Goal: Task Accomplishment & Management: Complete application form

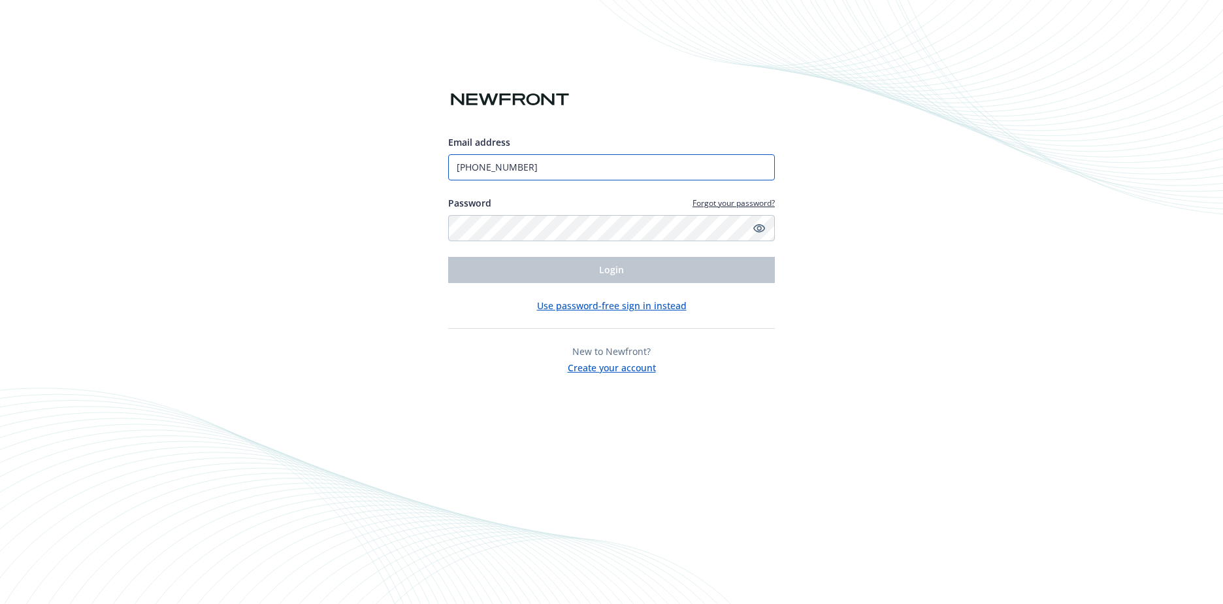
drag, startPoint x: 521, startPoint y: 172, endPoint x: 331, endPoint y: 186, distance: 190.6
click at [317, 185] on div "Email address [PHONE_NUMBER] Password Forgot your password? Login Use password-…" at bounding box center [611, 302] width 1223 height 604
type input "[EMAIL_ADDRESS][DOMAIN_NAME]"
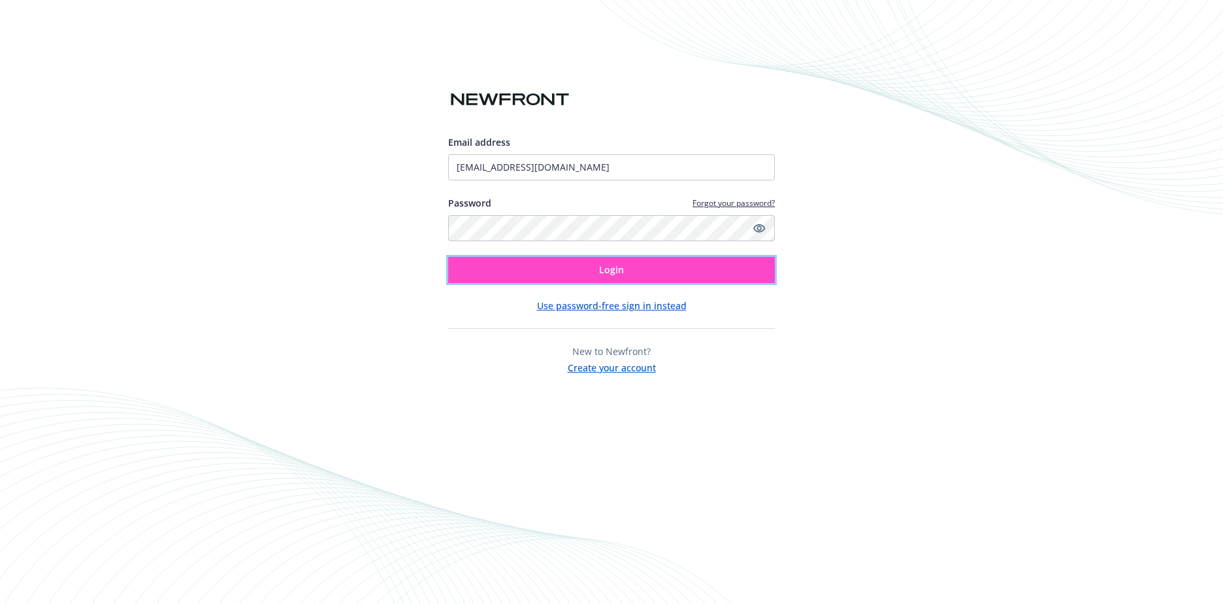
click at [605, 274] on span "Login" at bounding box center [611, 269] width 25 height 12
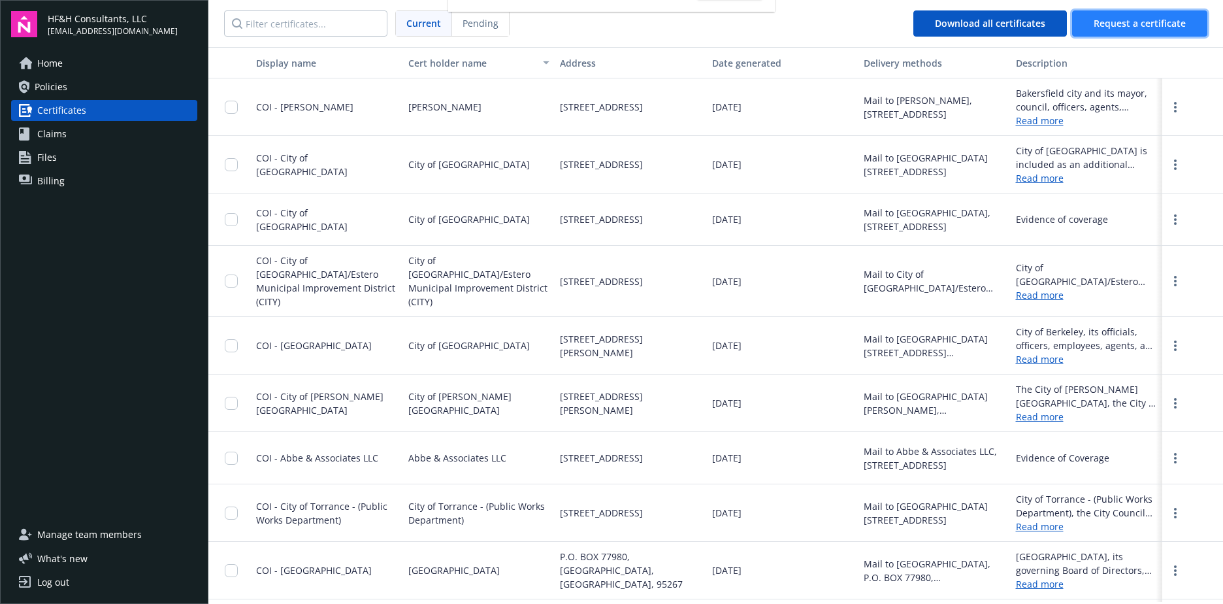
click at [1105, 29] on button "Request a certificate" at bounding box center [1139, 23] width 135 height 26
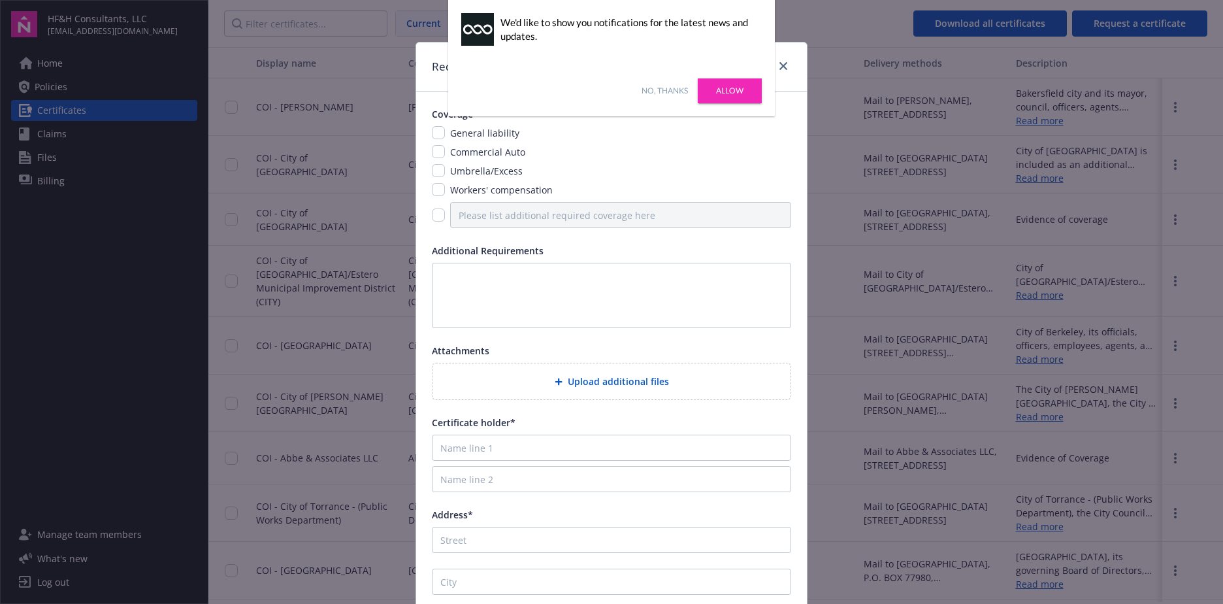
click at [732, 91] on link "Allow" at bounding box center [730, 90] width 64 height 25
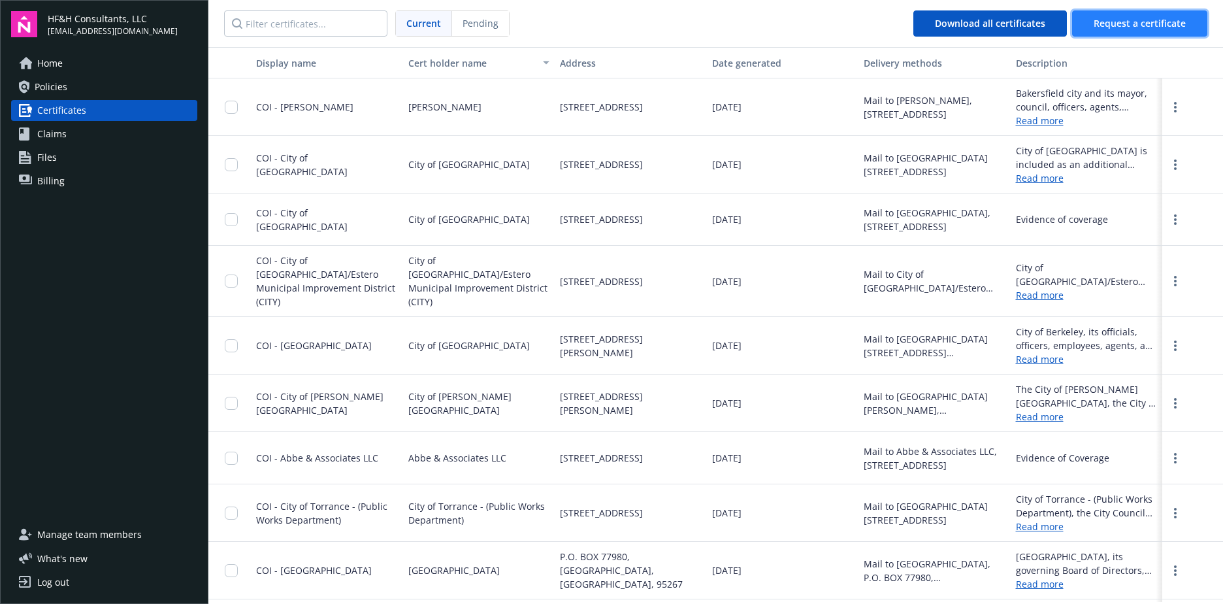
click at [1125, 25] on span "Request a certificate" at bounding box center [1139, 23] width 92 height 12
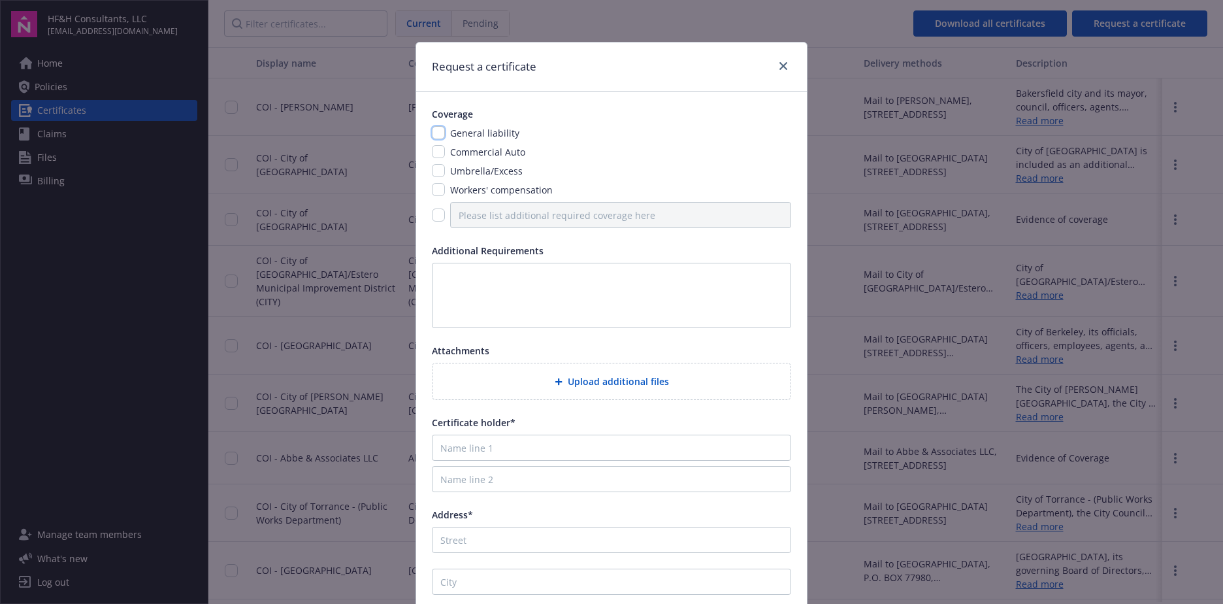
click at [435, 133] on input "checkbox" at bounding box center [438, 132] width 13 height 13
checkbox input "true"
click at [445, 156] on div "Commercial Auto" at bounding box center [486, 152] width 83 height 14
click at [434, 153] on input "checkbox" at bounding box center [438, 151] width 13 height 13
checkbox input "true"
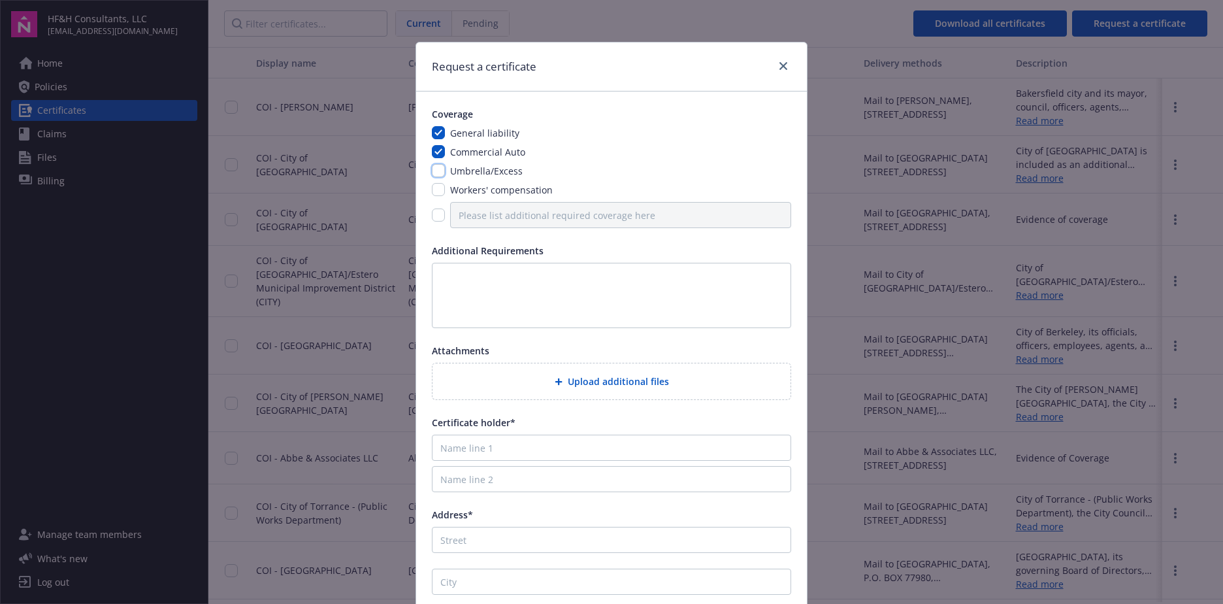
click at [436, 171] on input "checkbox" at bounding box center [438, 170] width 13 height 13
checkbox input "true"
click at [432, 187] on input "checkbox" at bounding box center [438, 189] width 13 height 13
checkbox input "true"
click at [434, 209] on div at bounding box center [611, 215] width 359 height 26
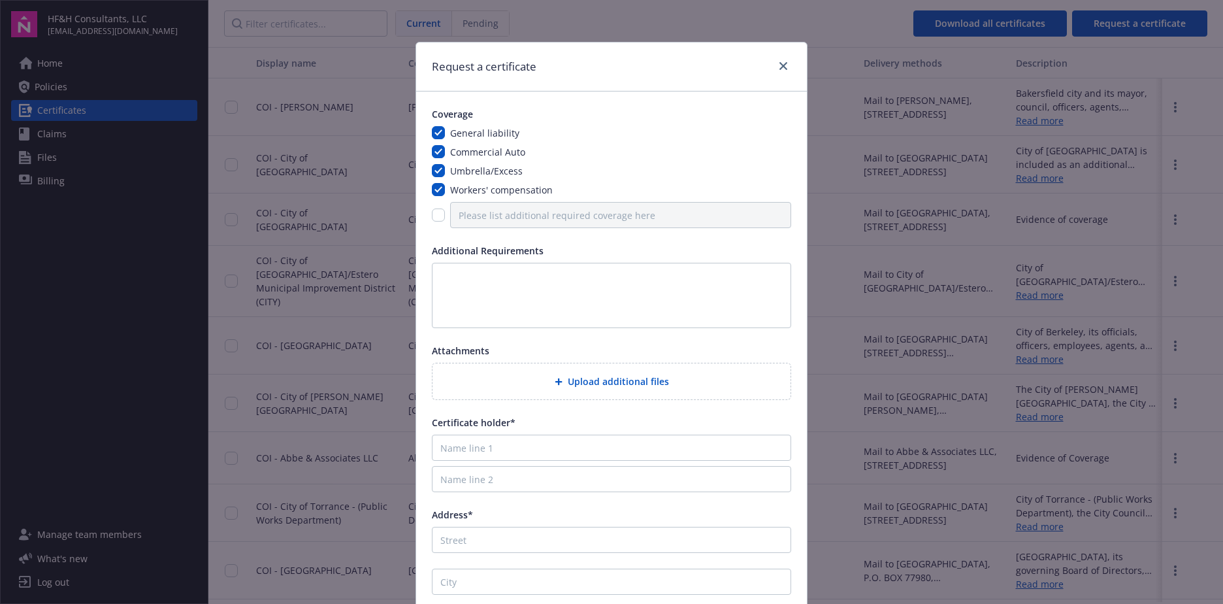
click at [432, 207] on div at bounding box center [611, 215] width 359 height 26
click at [434, 217] on input "checkbox" at bounding box center [438, 214] width 13 height 13
checkbox input "true"
click at [473, 216] on input "Please list additional required coverage here" at bounding box center [620, 215] width 341 height 26
type input "Proffesional Liability"
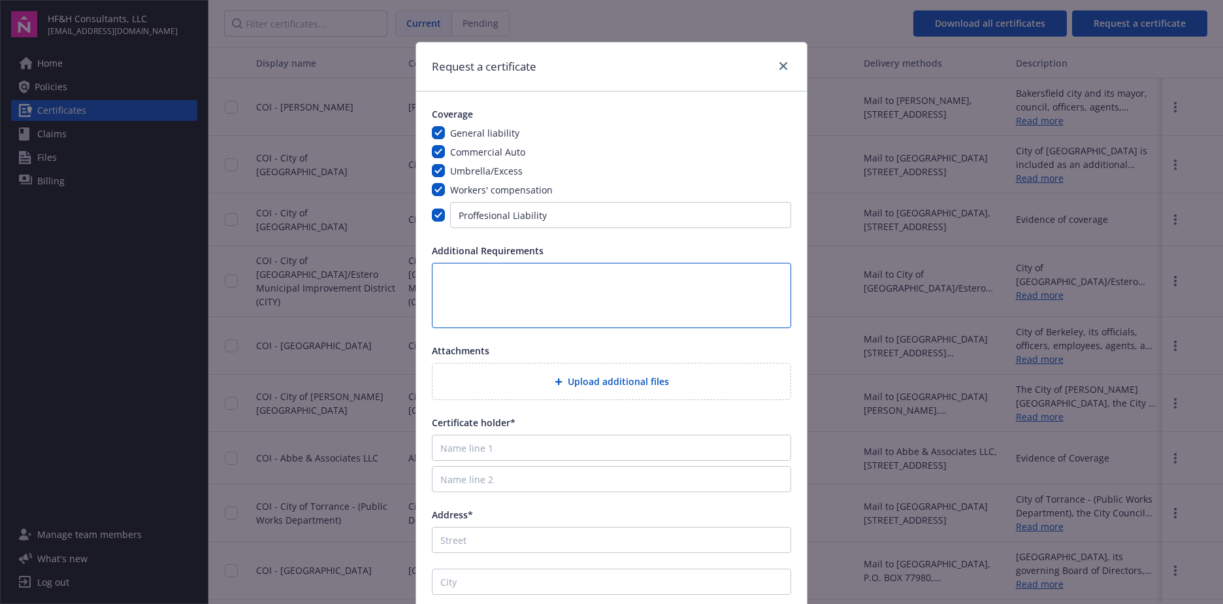
click at [544, 291] on textarea at bounding box center [611, 295] width 359 height 65
type textarea "Please see attached requirments and previous COI for reference of requirements"
click at [569, 376] on span "Upload additional files" at bounding box center [618, 381] width 101 height 14
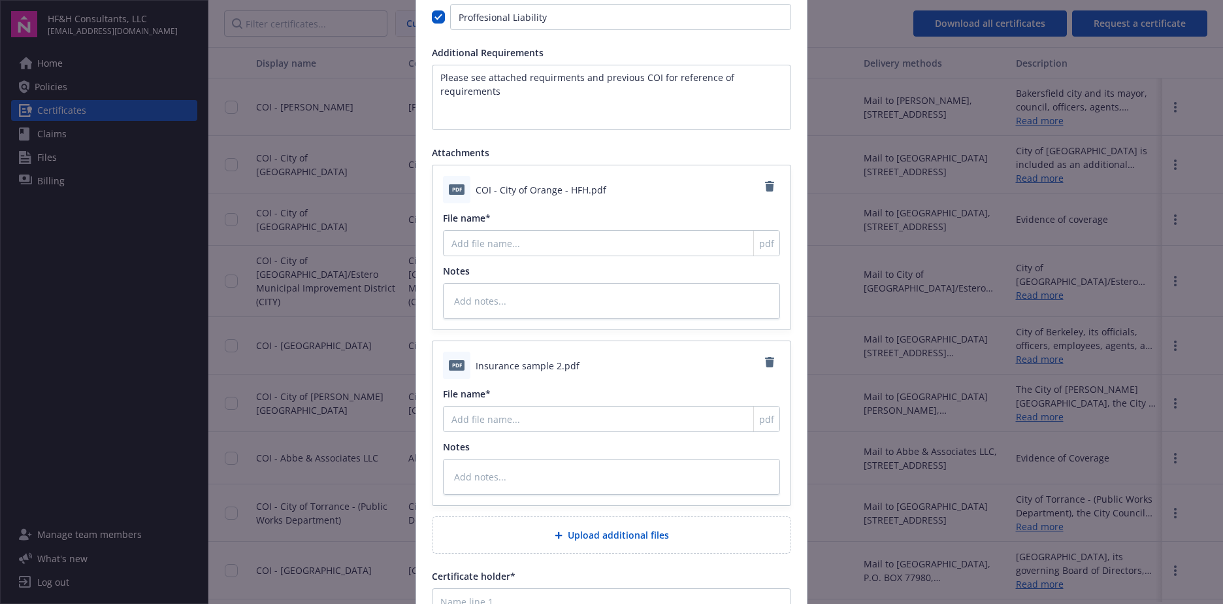
scroll to position [261, 0]
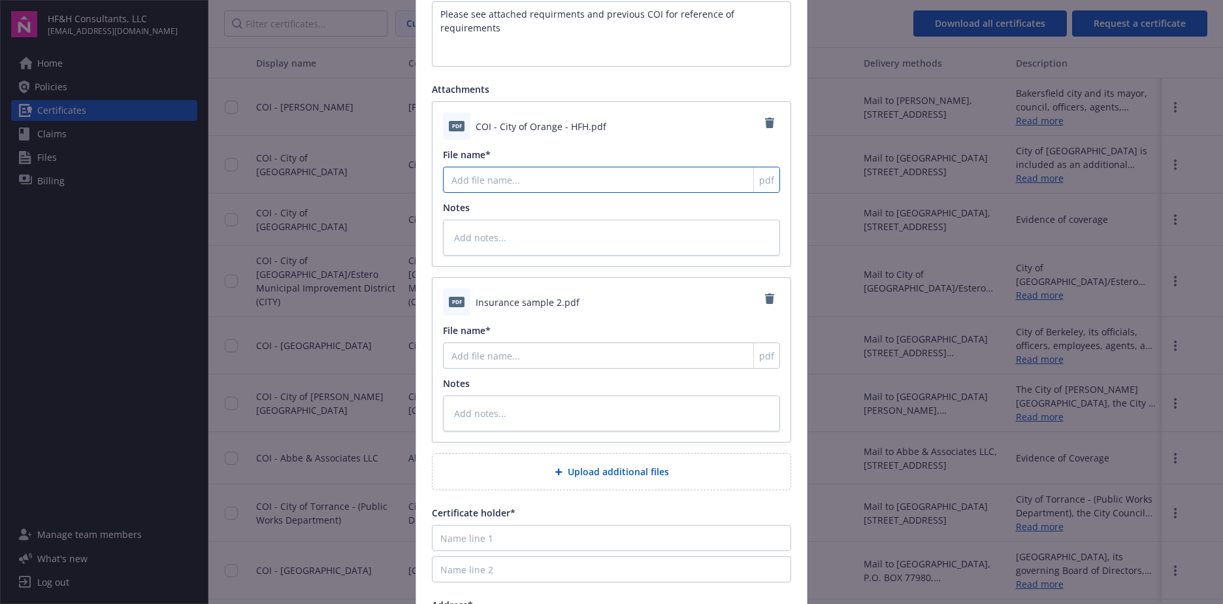
click at [534, 184] on input "File name*" at bounding box center [611, 180] width 337 height 26
type textarea "x"
type input "C"
type textarea "x"
type input "CO"
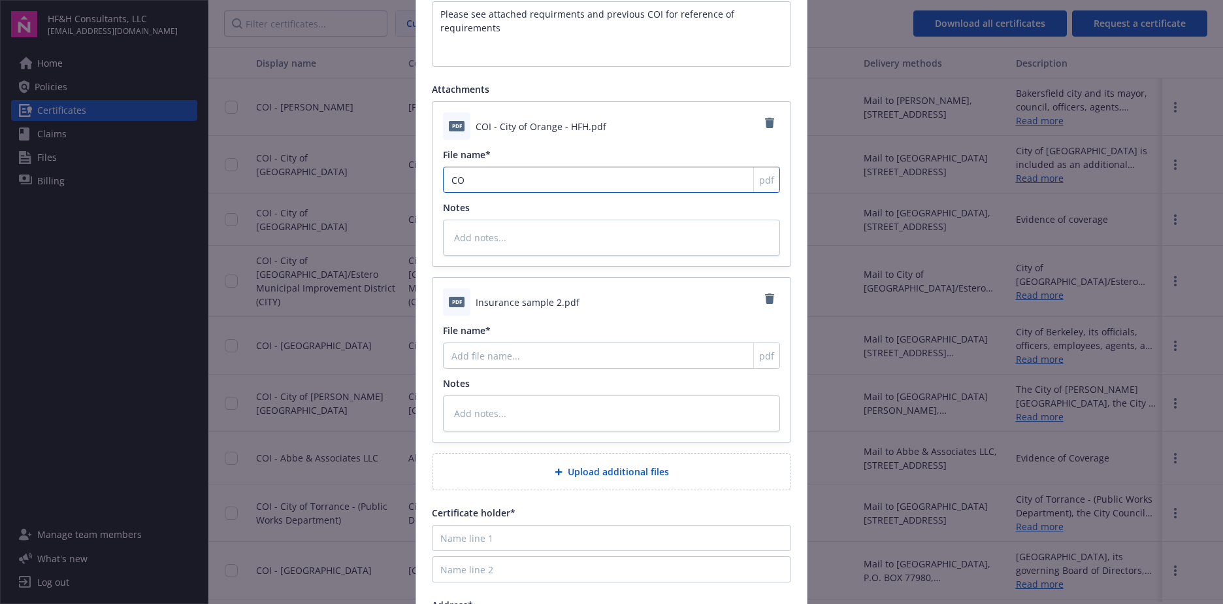
type textarea "x"
type input "COI"
type textarea "x"
type input "COI"
type textarea "x"
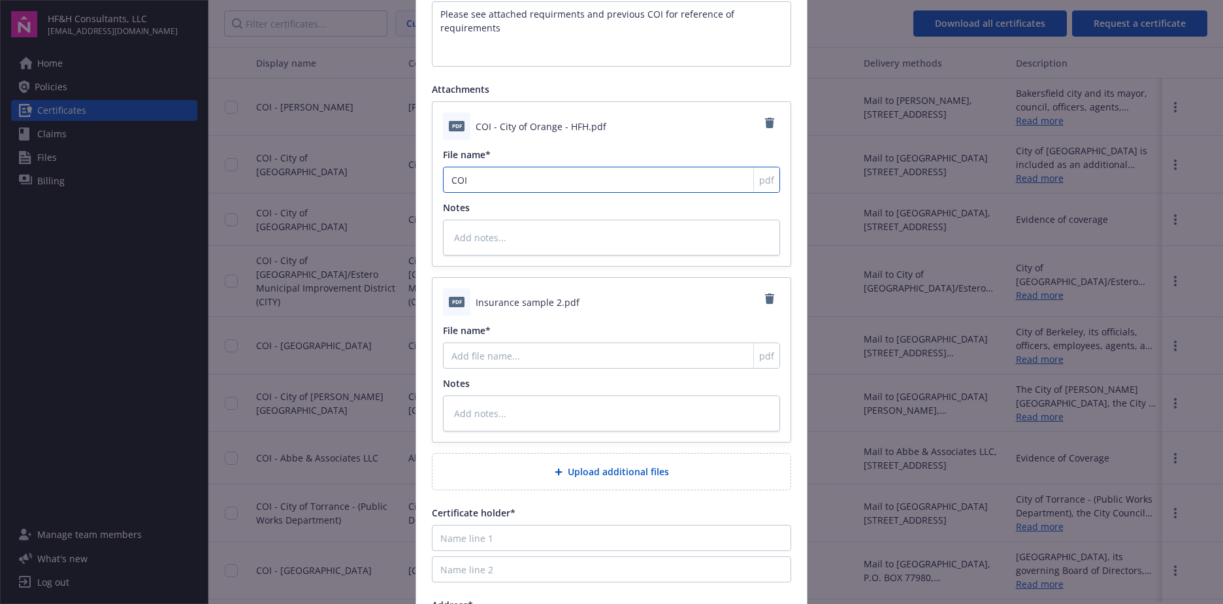
type input "COI p"
type textarea "x"
type input "COI pr"
type textarea "x"
type input "COI pri"
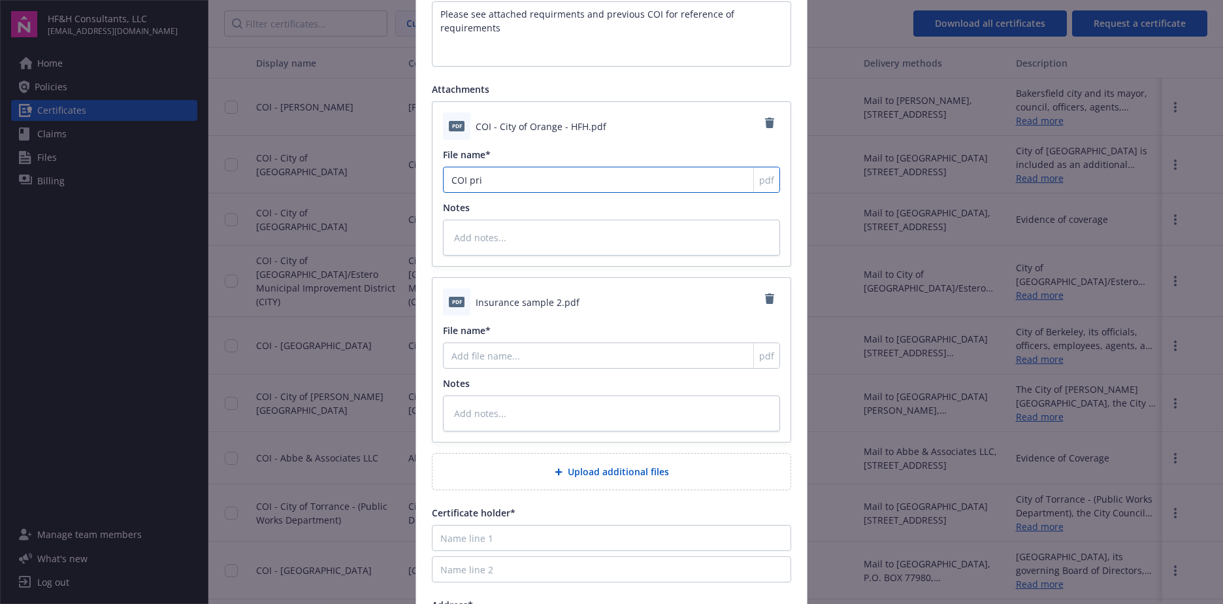
type textarea "x"
type input "COI prio"
type textarea "x"
type input "COI prior"
type textarea "x"
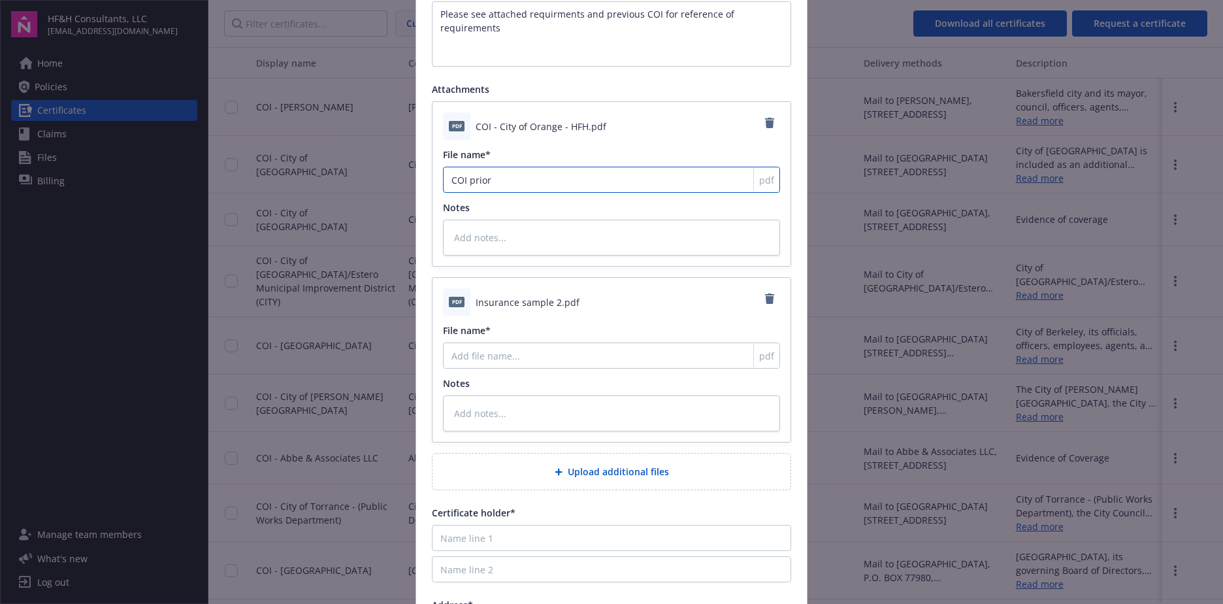
type input "COI prior"
type textarea "x"
type input "COI prior y"
type textarea "x"
type input "COI prior ye"
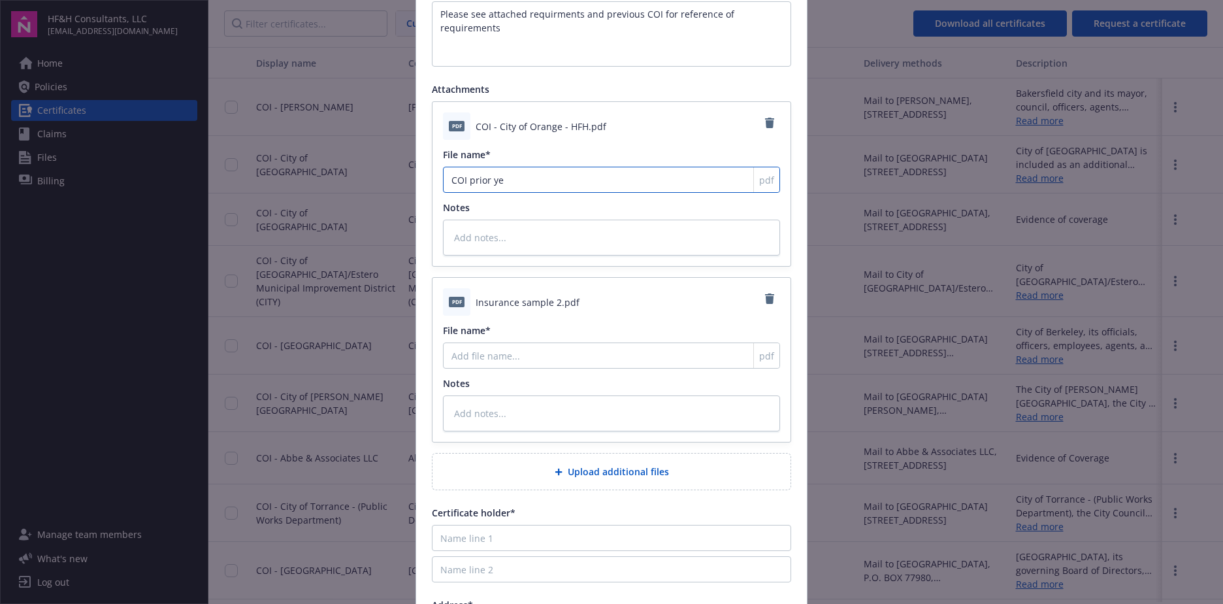
type textarea "x"
type input "COI prior yea"
type textarea "x"
type input "COI prior year"
click at [477, 193] on input "File name*" at bounding box center [611, 180] width 337 height 26
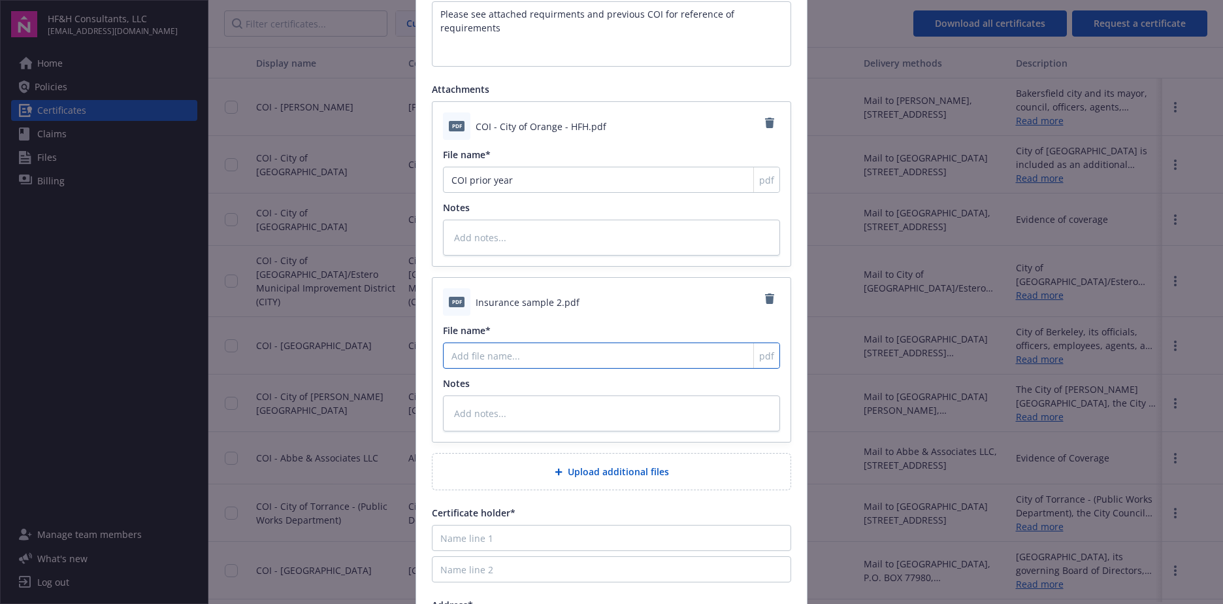
type textarea "x"
type input "S"
type textarea "x"
type input "Sa"
type textarea "x"
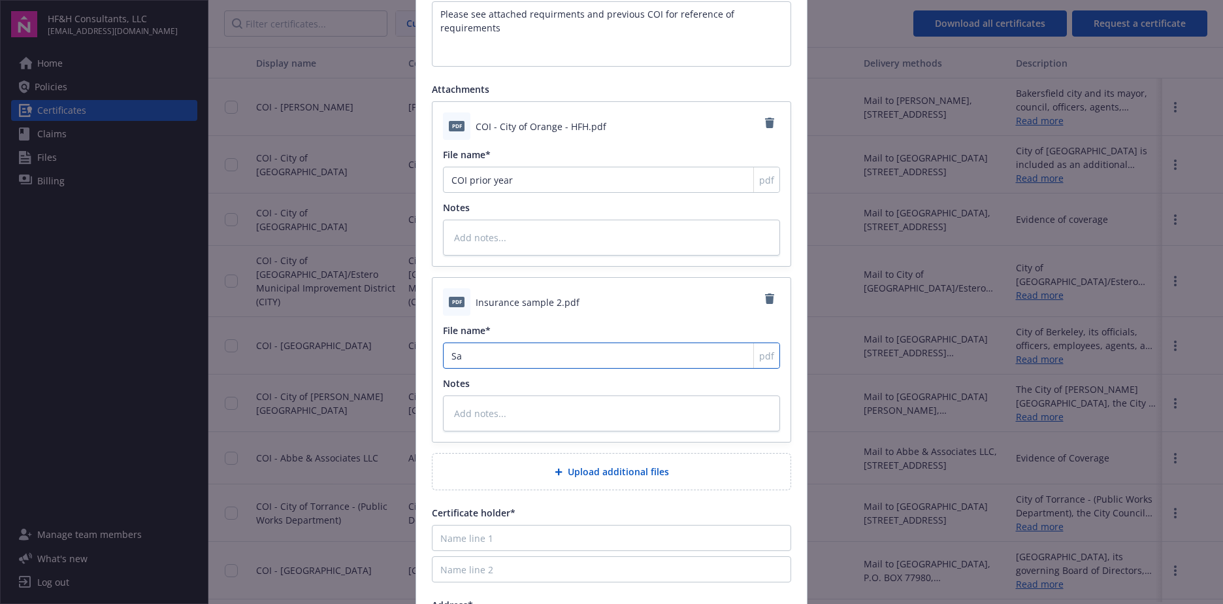
type input "Sam"
type textarea "x"
type input "Samp"
type textarea "x"
type input "Sample"
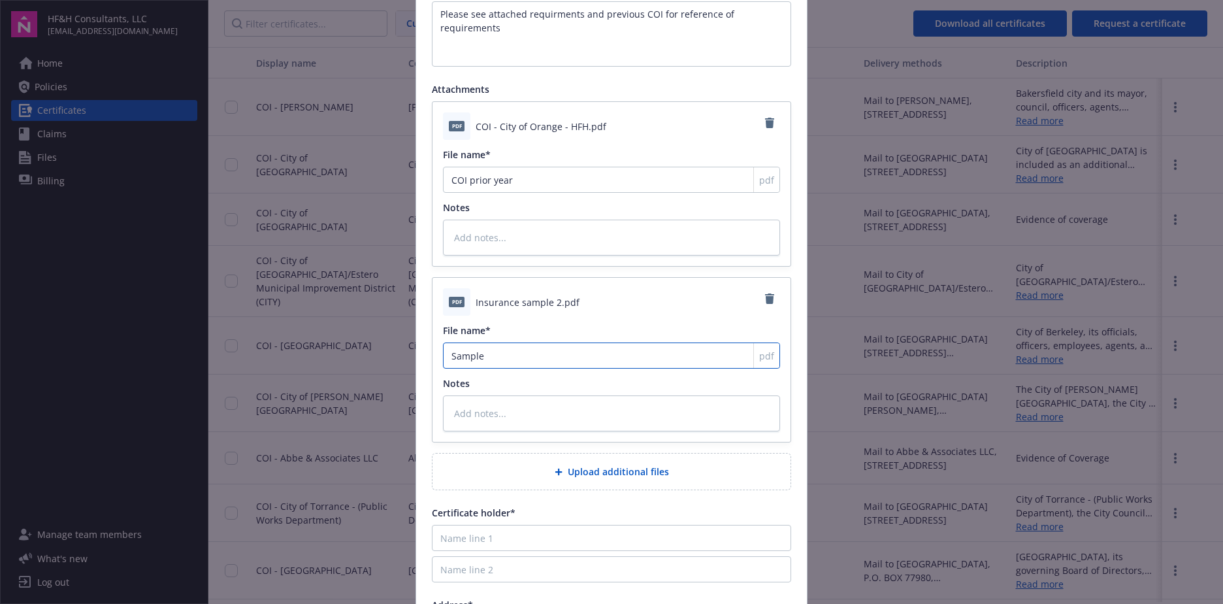
type textarea "x"
type input "Sample"
type textarea "x"
type input "Sample -"
type textarea "x"
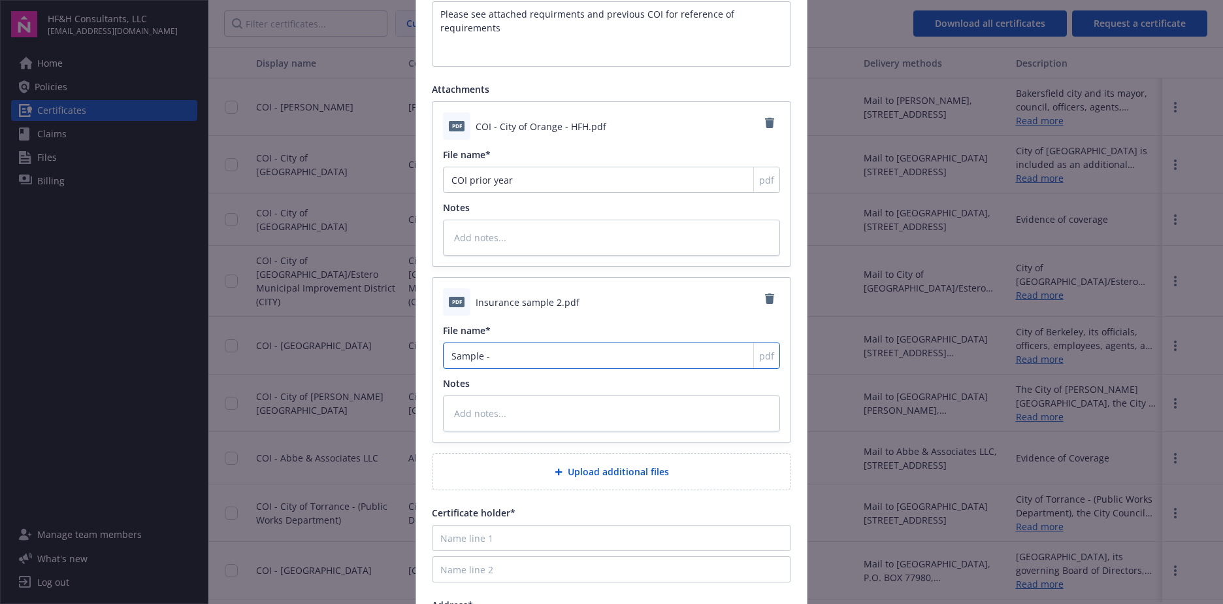
type input "Sample -"
type textarea "x"
type input "Sample - r"
type textarea "x"
type input "Sample - re"
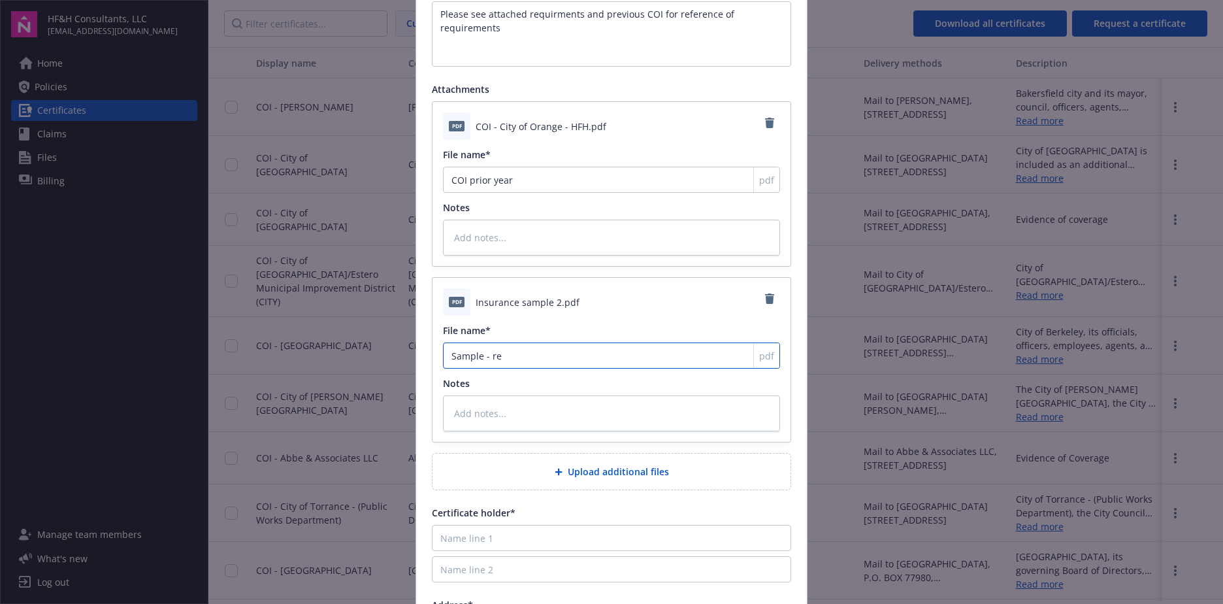
type textarea "x"
type input "Sample - req"
type textarea "x"
type input "Sample - requ"
type textarea "x"
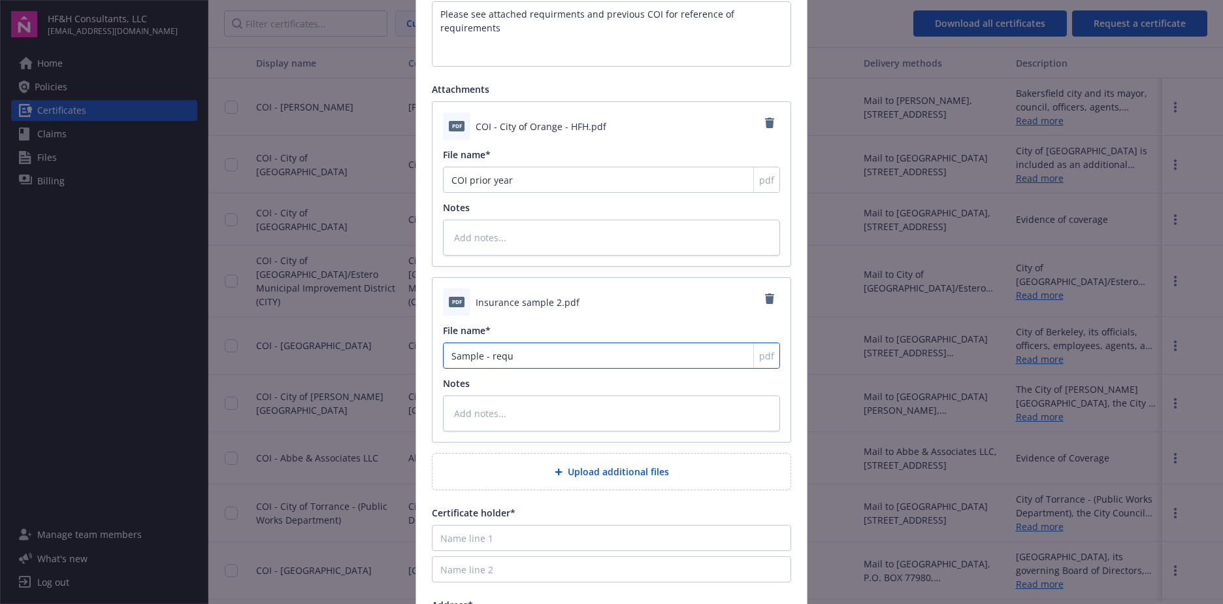
type input "Sample - requi"
type textarea "x"
type input "Sample - requir"
type textarea "x"
type input "Sample - require"
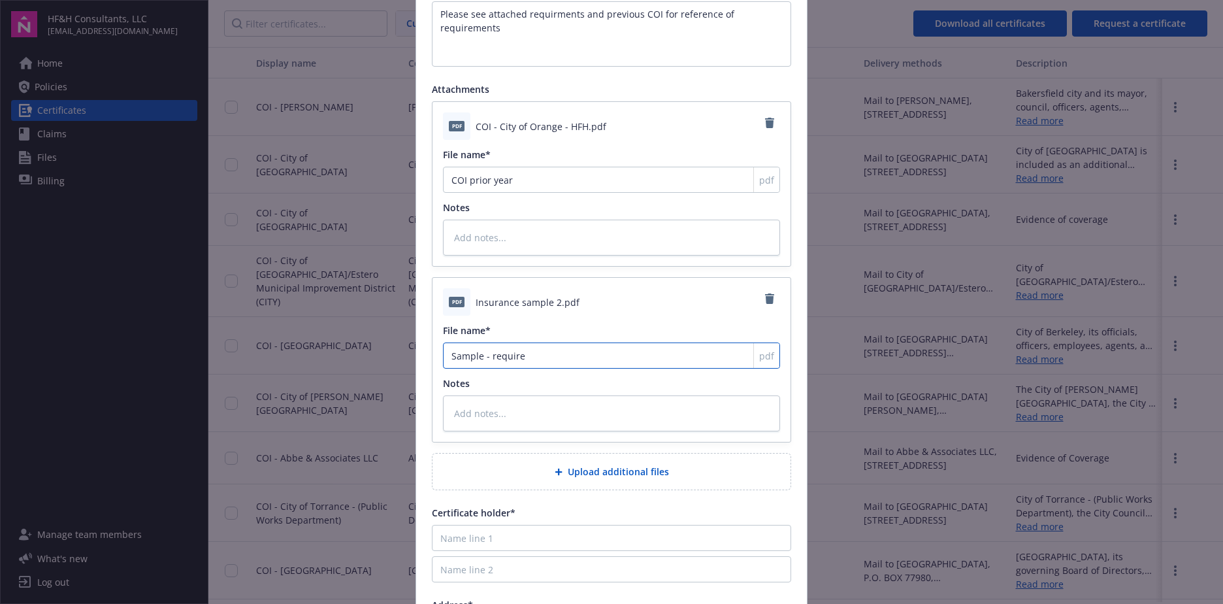
type textarea "x"
type input "Sample - requireme"
type textarea "x"
type input "Sample - requiremen"
type textarea "x"
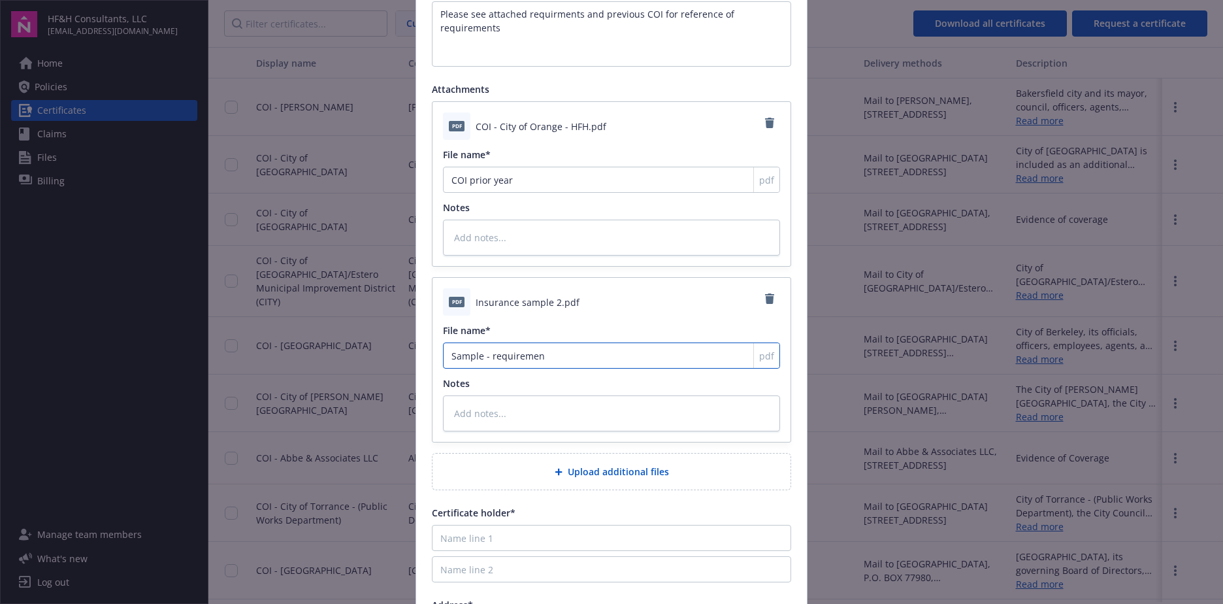
type input "Sample - requirement"
type textarea "x"
type input "Sample - requirements"
click at [644, 509] on div "Certificate holder*" at bounding box center [611, 513] width 359 height 14
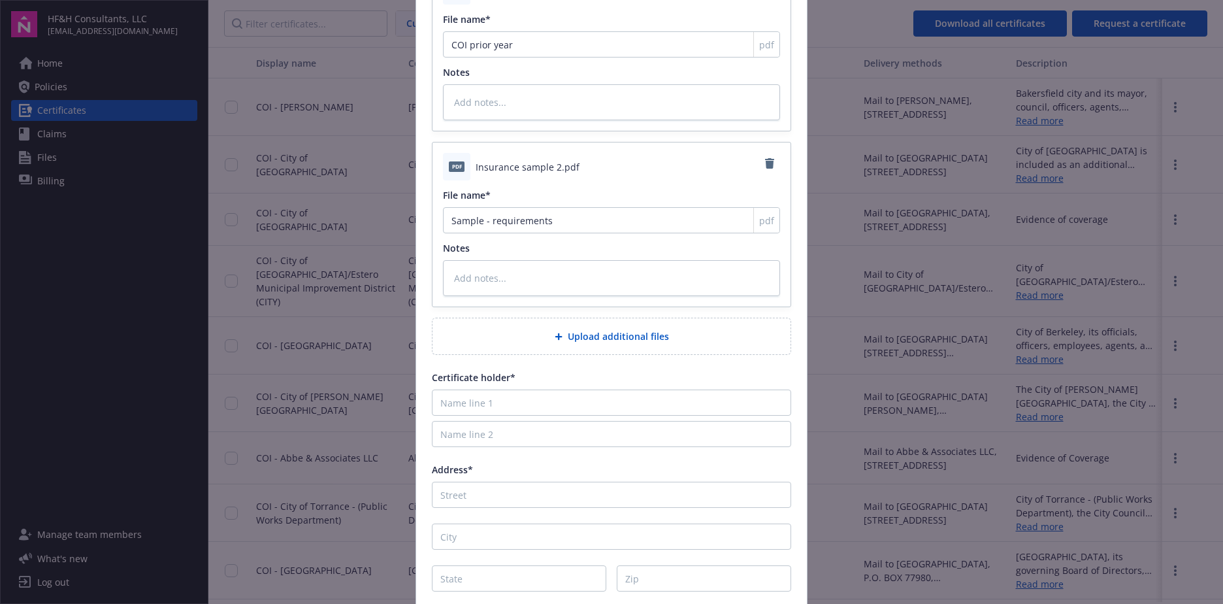
scroll to position [457, 0]
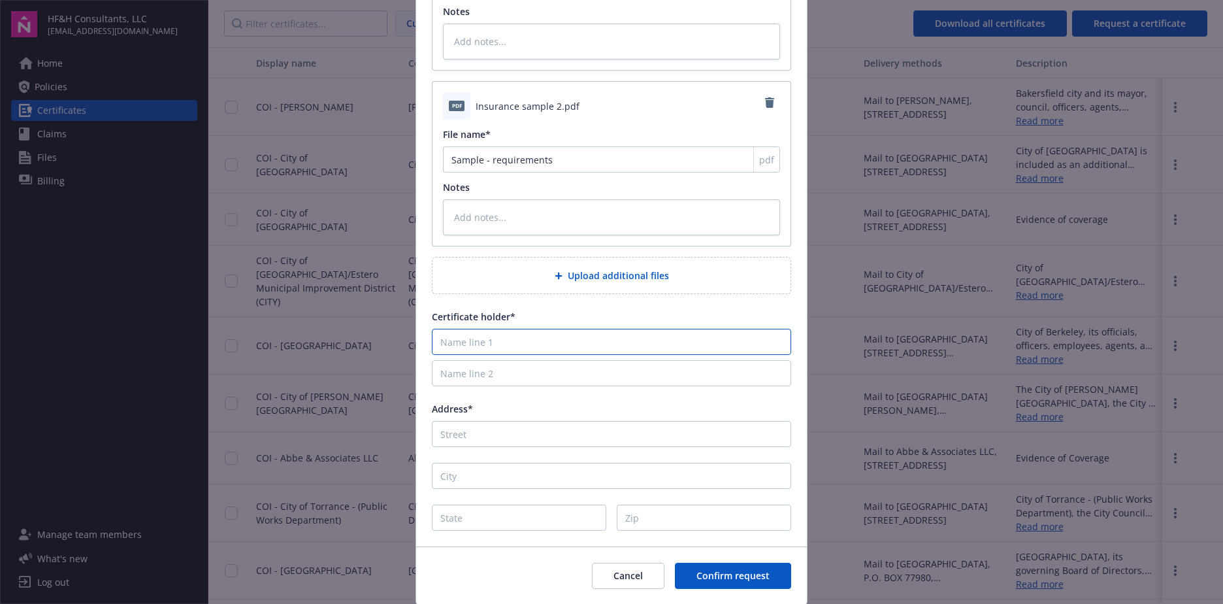
click at [476, 346] on input "Name line 1" at bounding box center [611, 342] width 359 height 26
paste input "City of Orange"
type input "City of Orange"
type textarea "x"
type input "City of Orange"
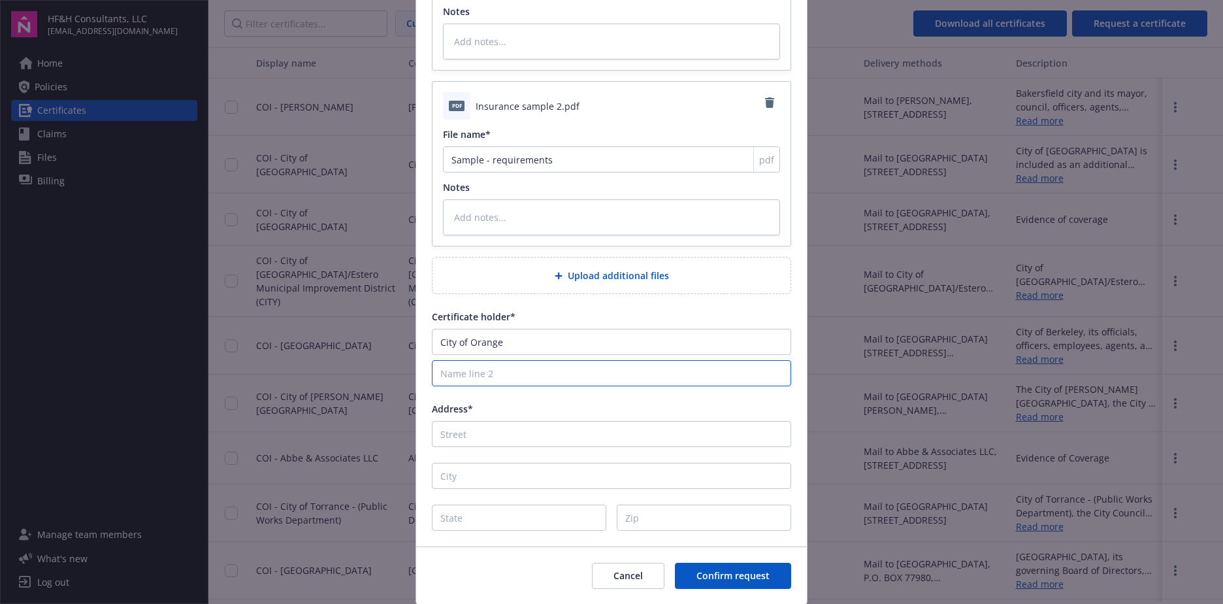
click at [470, 370] on input "Name line 2" at bounding box center [611, 373] width 359 height 26
paste input "Attn: Joshua Soliz"
type input "Attn: Joshua Soliz"
type textarea "x"
type input "Attn: Joshua Soliz"
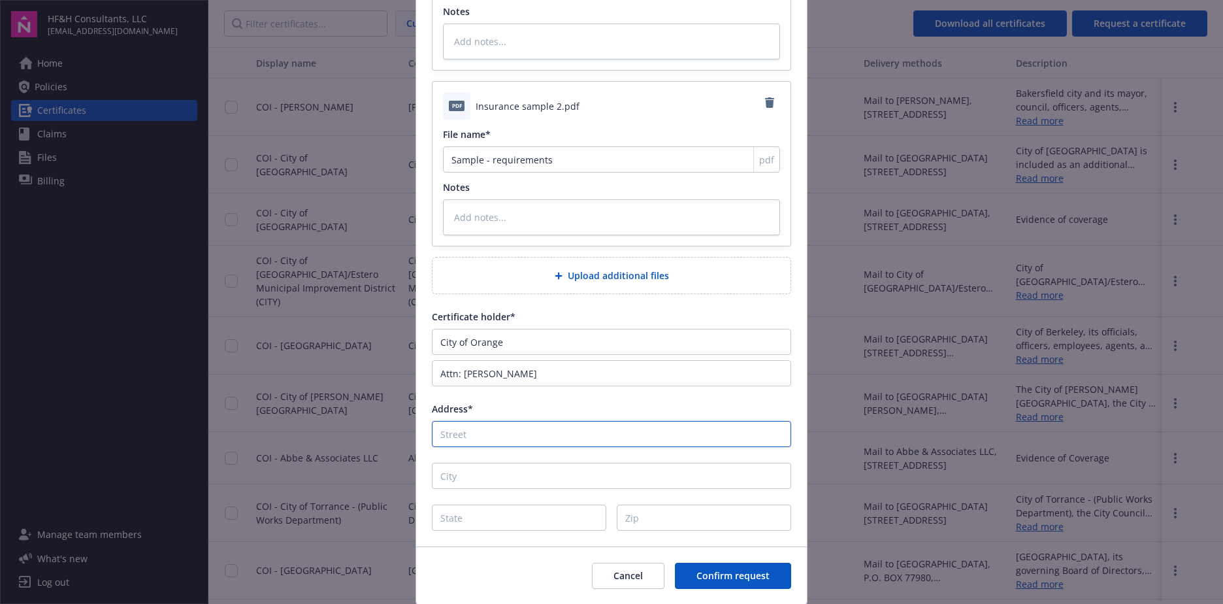
drag, startPoint x: 468, startPoint y: 434, endPoint x: 476, endPoint y: 437, distance: 7.9
click at [468, 434] on input "Address*" at bounding box center [611, 434] width 359 height 26
paste input "300 E. Chapman Avenue"
type input "300 E. Chapman Avenue"
type textarea "x"
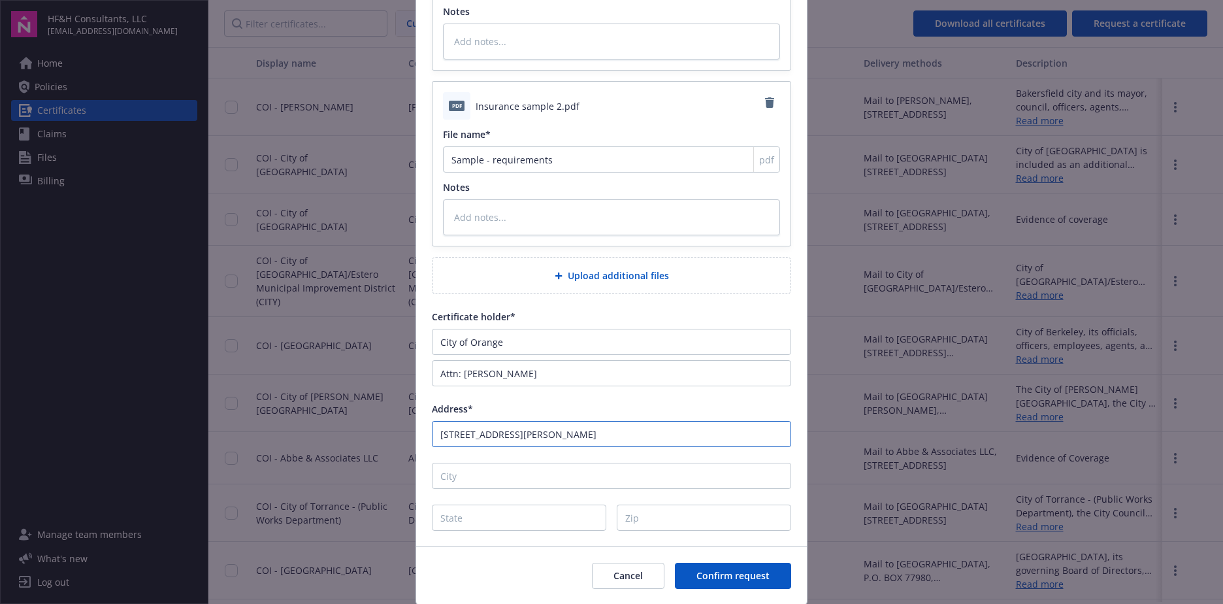
type input "300 E. Chapman Avenue"
click at [506, 462] on input "City" at bounding box center [611, 475] width 359 height 26
paste input "Orange"
type input "Orange"
type textarea "x"
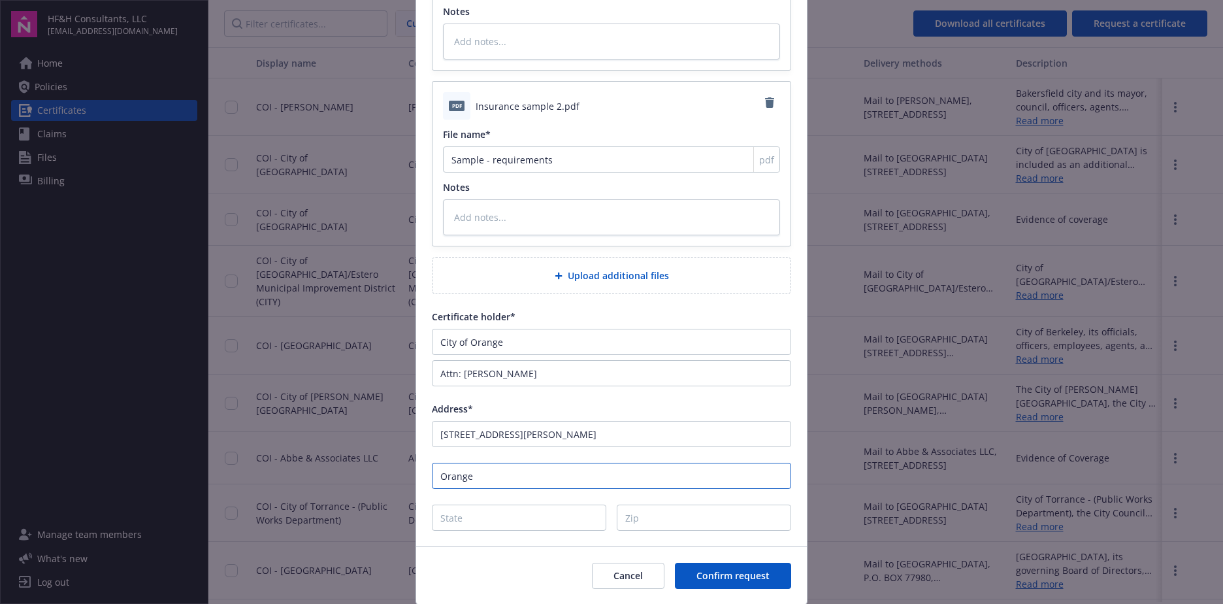
type input "Orange"
click at [453, 515] on input "State" at bounding box center [519, 517] width 174 height 26
click at [674, 519] on input "Zip" at bounding box center [704, 517] width 174 height 26
paste input "92866-1591"
type input "92866-1591"
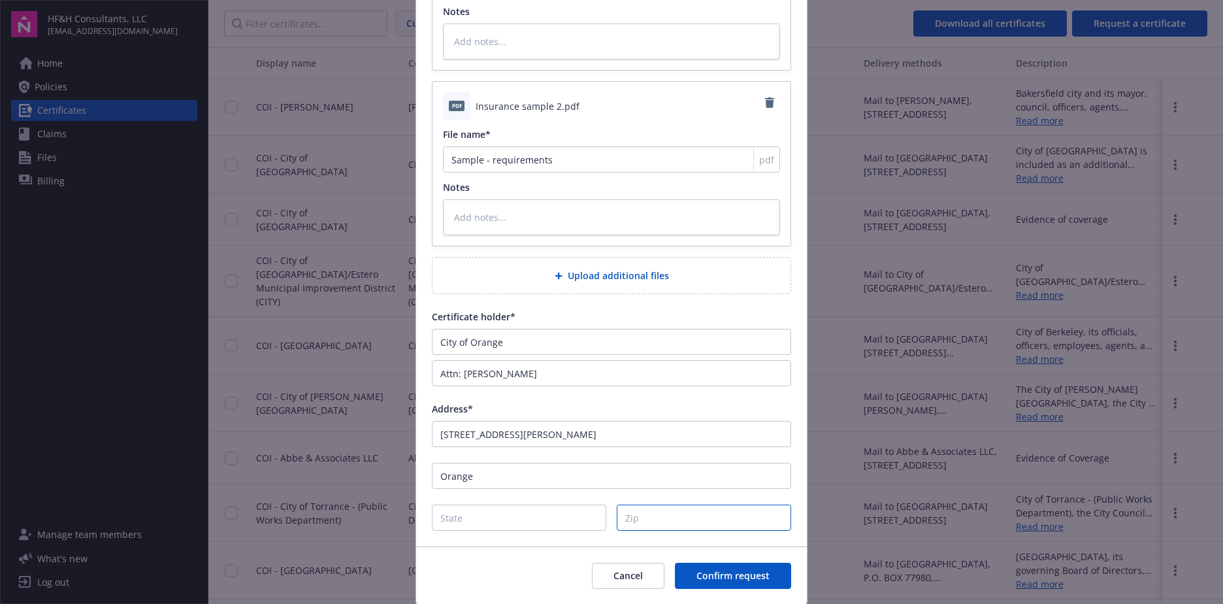
type textarea "x"
type input "92866-1591"
click at [477, 520] on input "State" at bounding box center [519, 517] width 174 height 26
type input "C"
type textarea "x"
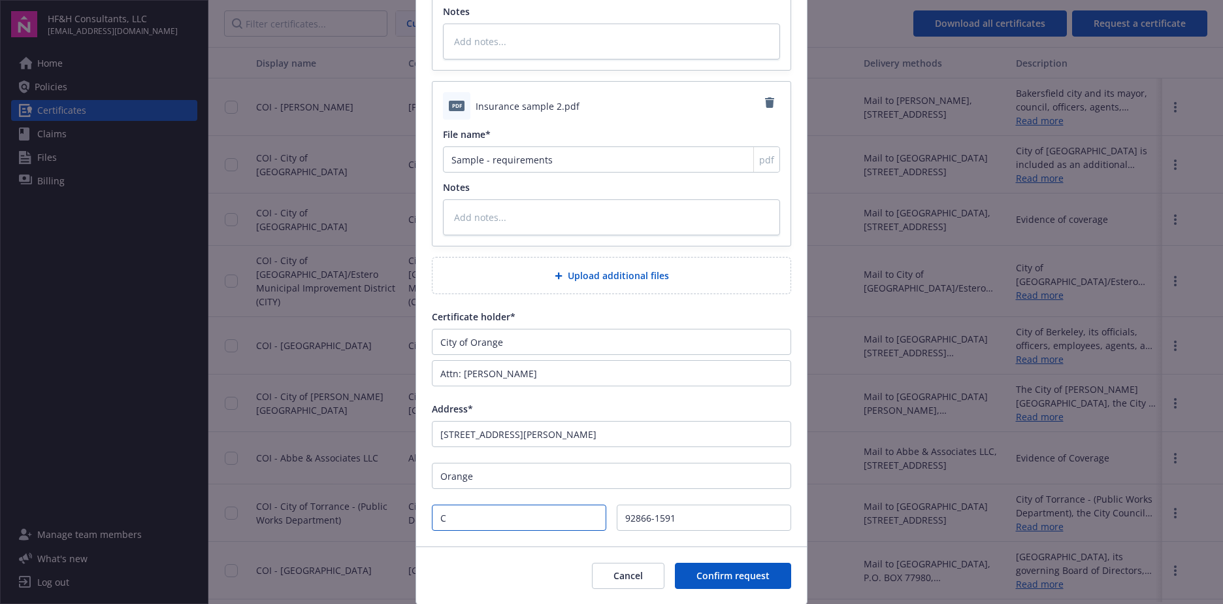
type input "CA"
type textarea "x"
type input "CA"
click at [753, 573] on span "Confirm request" at bounding box center [732, 575] width 73 height 12
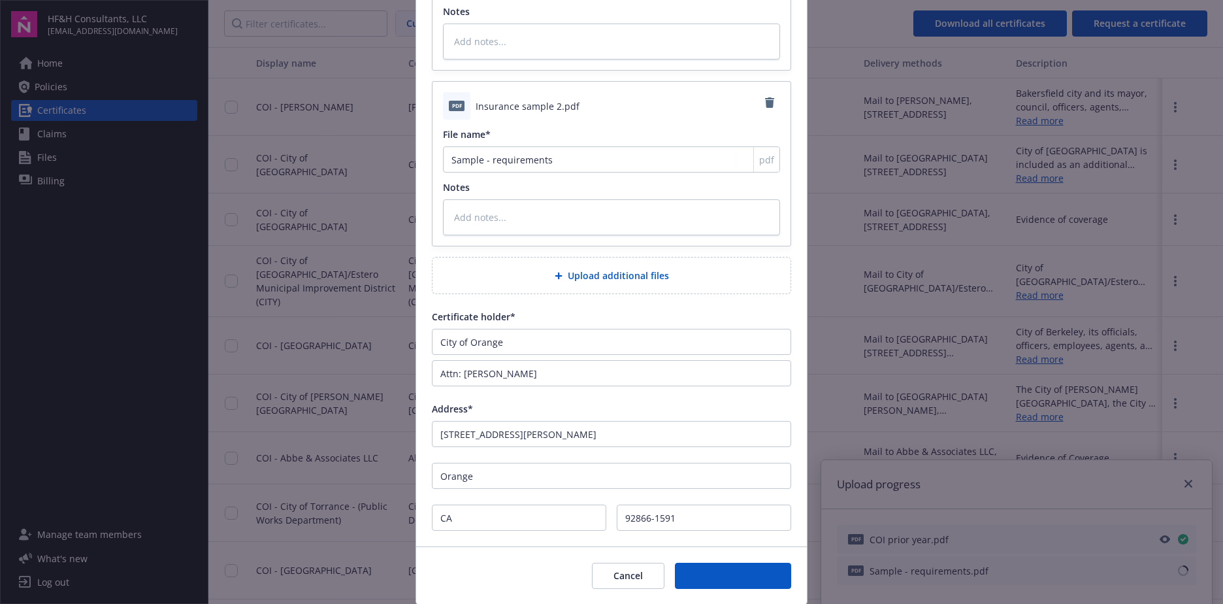
type textarea "x"
